Goal: Task Accomplishment & Management: Use online tool/utility

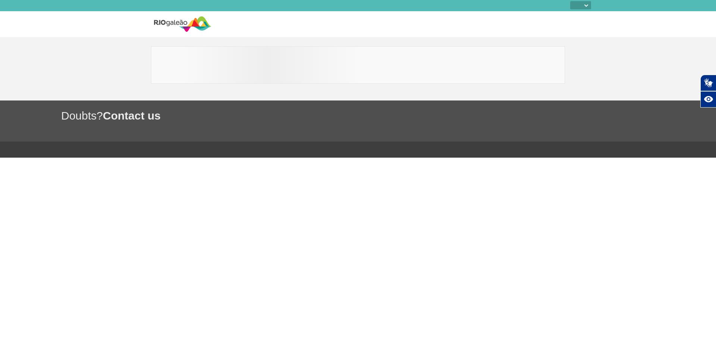
select select
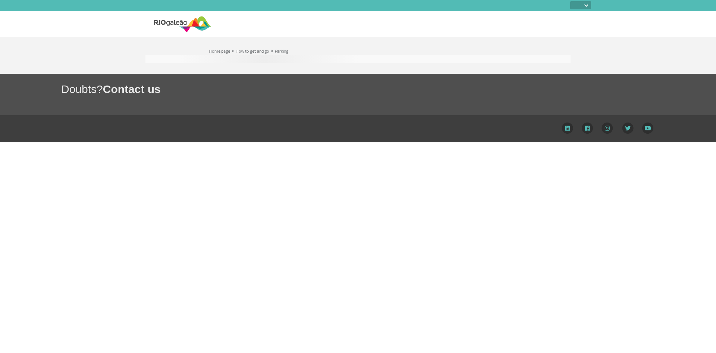
select select
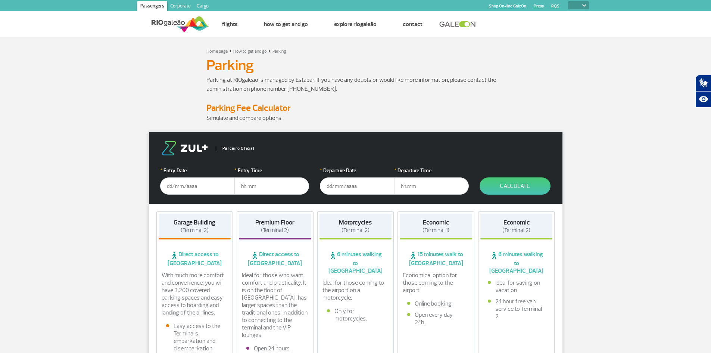
click at [204, 185] on input "text" at bounding box center [197, 185] width 75 height 17
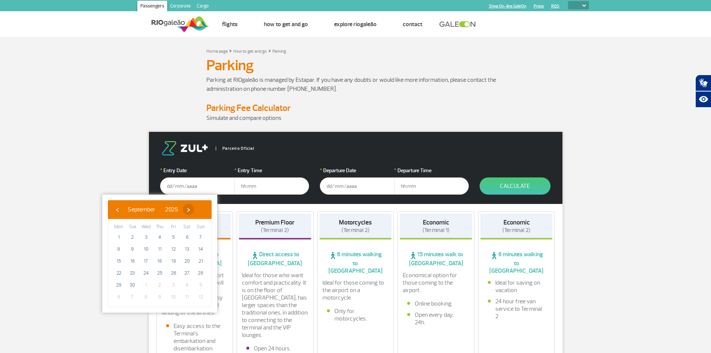
click at [194, 211] on span "›" at bounding box center [188, 209] width 11 height 11
click at [149, 286] on span "29" at bounding box center [146, 285] width 12 height 12
type input "[DATE]"
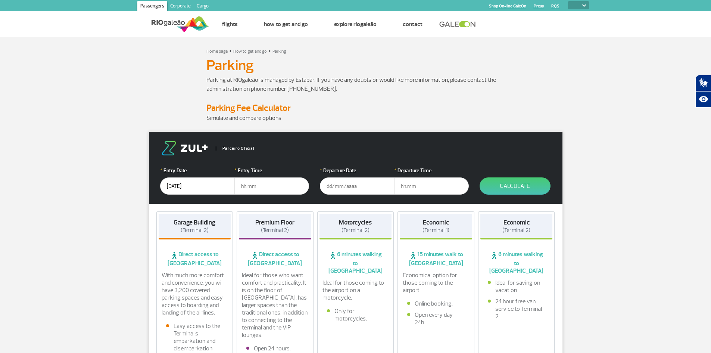
click at [250, 185] on input "text" at bounding box center [271, 185] width 75 height 17
type input "11:00"
click at [341, 189] on input "text" at bounding box center [357, 185] width 75 height 17
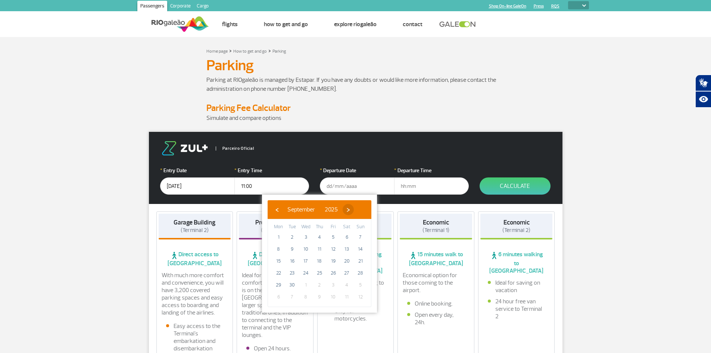
click at [354, 212] on span "›" at bounding box center [348, 209] width 11 height 11
click at [347, 212] on span "›" at bounding box center [340, 209] width 11 height 11
click at [309, 245] on span "5" at bounding box center [306, 249] width 12 height 12
type input "[DATE]"
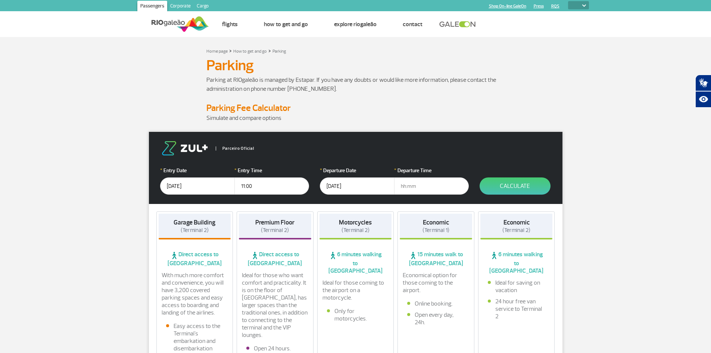
click at [422, 188] on input "text" at bounding box center [431, 185] width 75 height 17
type input "13:00"
click at [491, 190] on button "Calculate" at bounding box center [514, 185] width 71 height 17
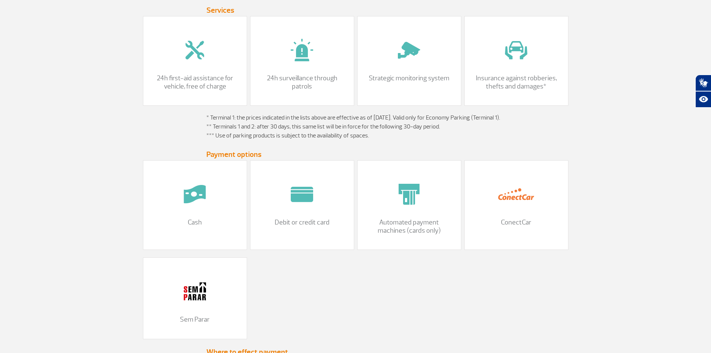
scroll to position [672, 0]
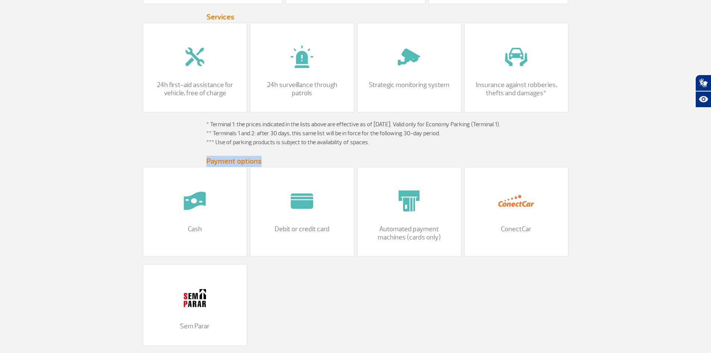
drag, startPoint x: 206, startPoint y: 162, endPoint x: 272, endPoint y: 162, distance: 66.4
click at [272, 162] on div "Payment options" at bounding box center [356, 161] width 414 height 11
click at [272, 162] on h5 "Payment options" at bounding box center [355, 161] width 299 height 11
click at [244, 163] on h5 "Payment options" at bounding box center [355, 161] width 299 height 11
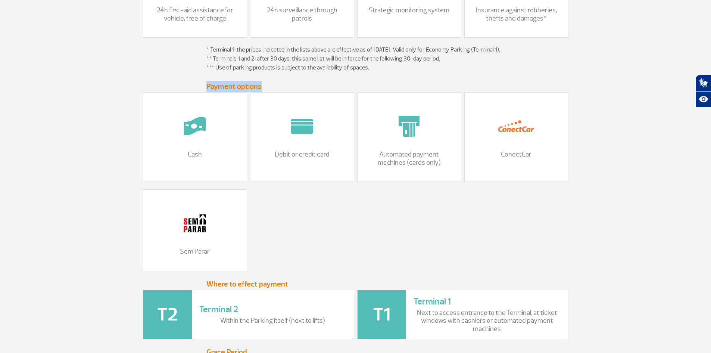
drag, startPoint x: 201, startPoint y: 90, endPoint x: 261, endPoint y: 86, distance: 59.8
click at [261, 86] on div "Payment options" at bounding box center [356, 86] width 414 height 11
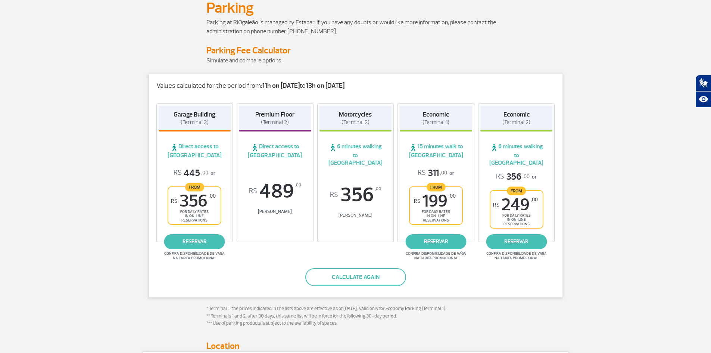
scroll to position [0, 0]
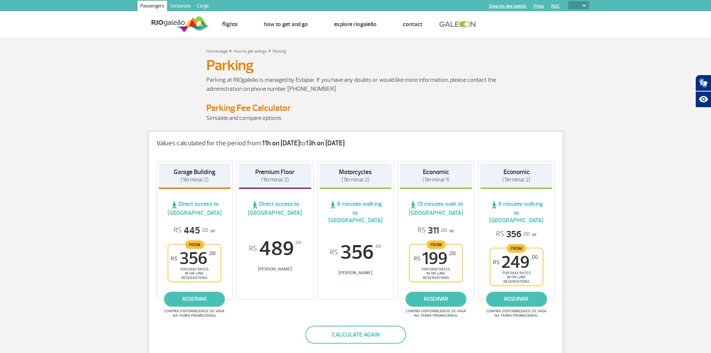
drag, startPoint x: 263, startPoint y: 141, endPoint x: 369, endPoint y: 140, distance: 106.0
click at [369, 140] on p "Values calculated for the period from: 11h on [DATE] to 13h on [DATE]" at bounding box center [355, 143] width 399 height 8
drag, startPoint x: 156, startPoint y: 142, endPoint x: 376, endPoint y: 133, distance: 219.6
click at [376, 133] on div "Values calculated for the period from: 11h on [DATE] to 13h on [DATE]" at bounding box center [355, 140] width 413 height 16
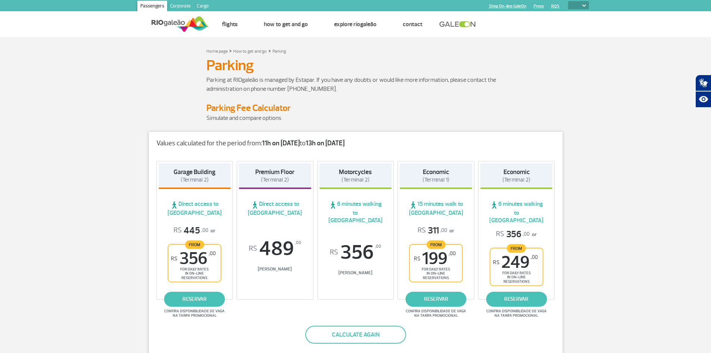
click at [374, 146] on p "Values calculated for the period from: 11h on [DATE] to 13h on [DATE]" at bounding box center [355, 143] width 399 height 8
